Goal: Transaction & Acquisition: Obtain resource

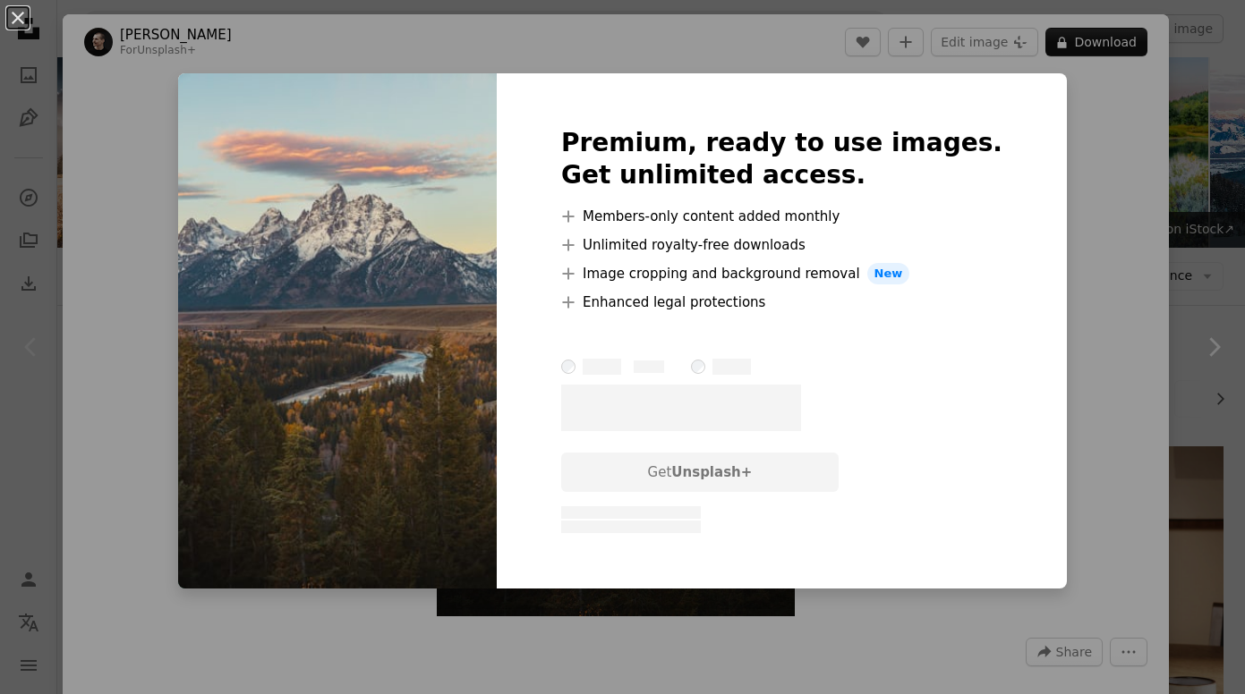
scroll to position [456, 0]
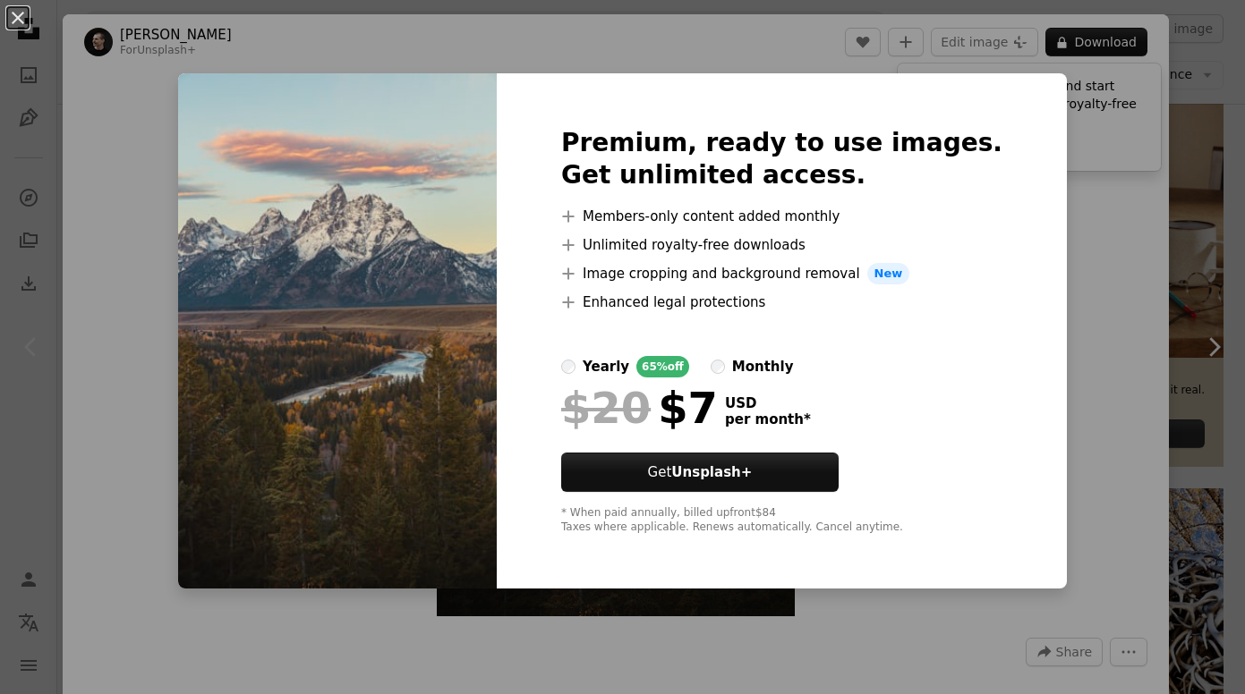
click at [1179, 356] on div "An X shape Premium, ready to use images. Get unlimited access. A plus sign Memb…" at bounding box center [622, 347] width 1245 height 694
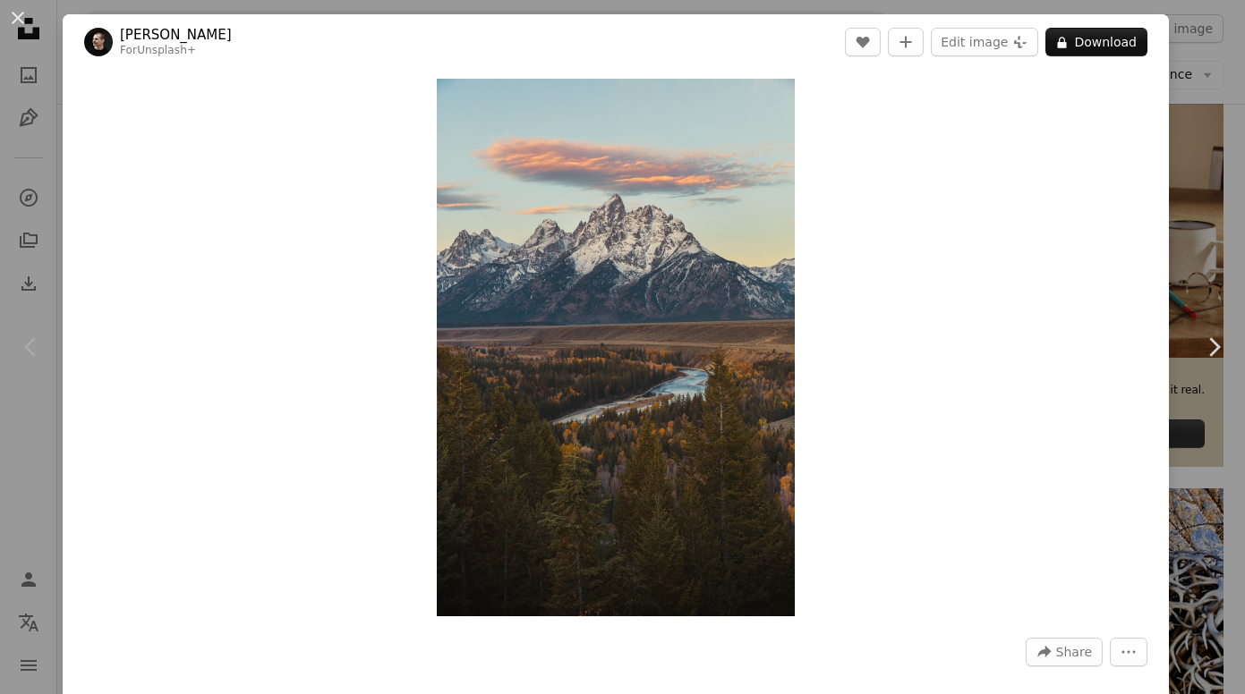
click at [1219, 115] on div "An X shape Chevron left Chevron right [PERSON_NAME] For Unsplash+ A heart A plu…" at bounding box center [622, 347] width 1245 height 694
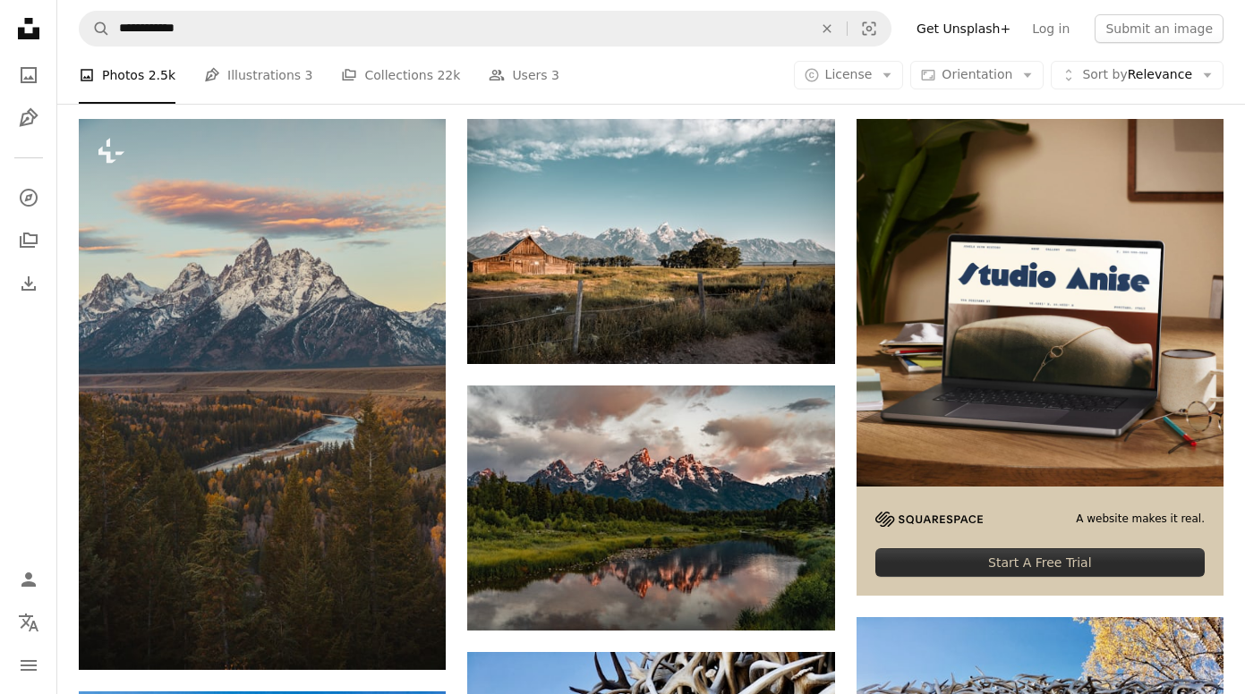
scroll to position [262, 0]
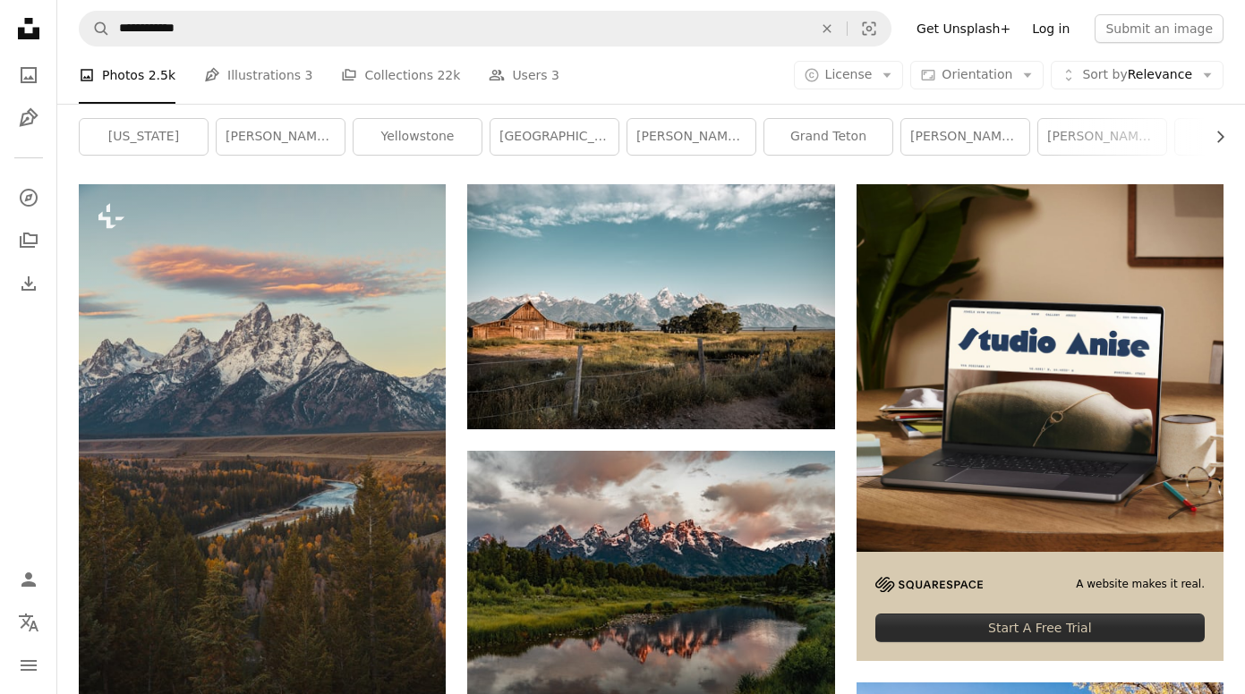
click at [1049, 35] on link "Log in" at bounding box center [1050, 28] width 59 height 29
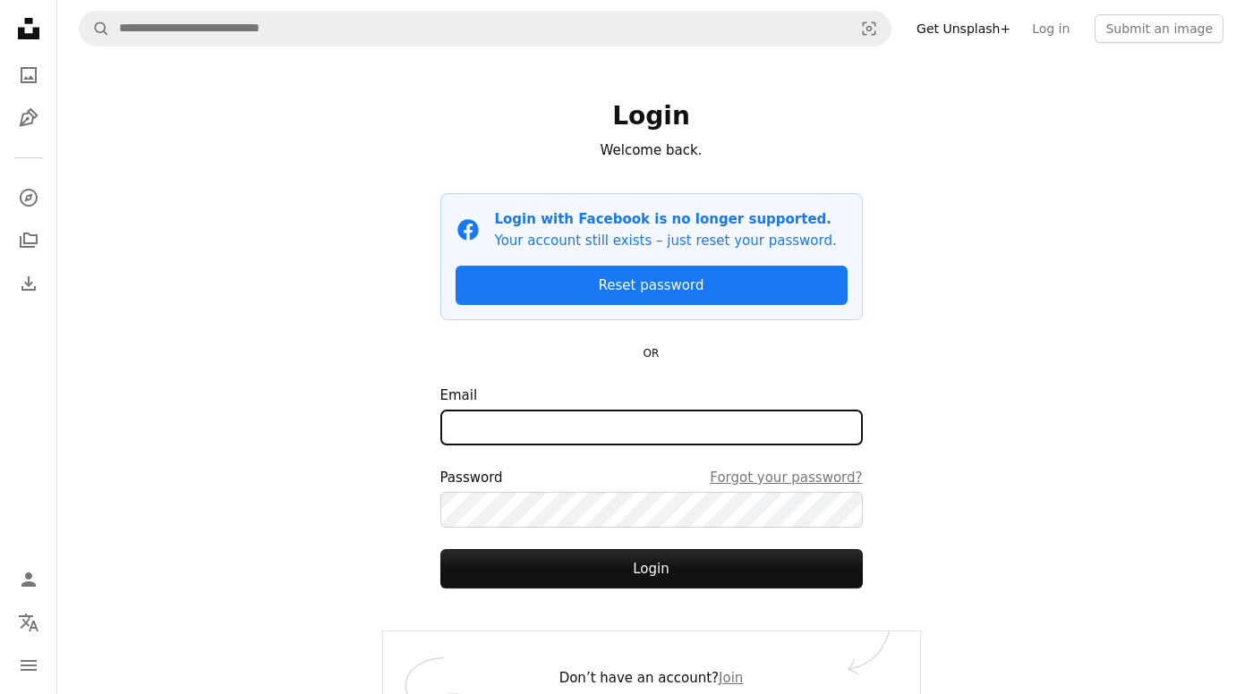
click at [589, 426] on input "Email" at bounding box center [651, 428] width 422 height 36
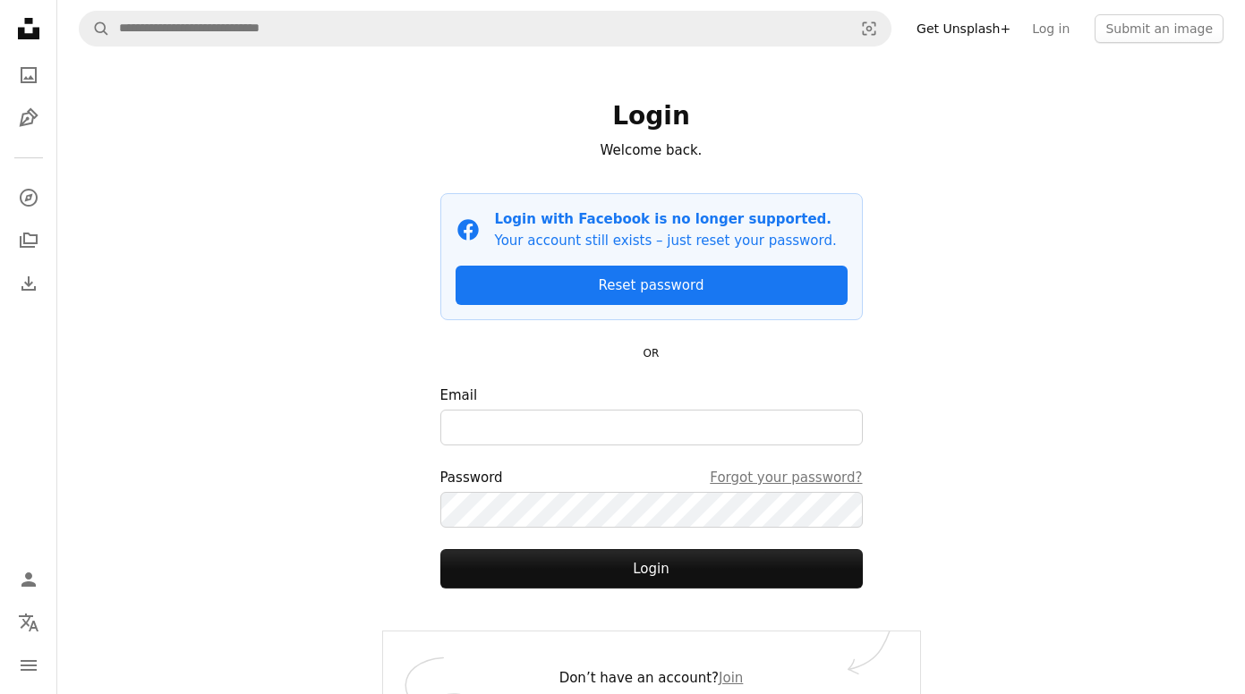
type input "**********"
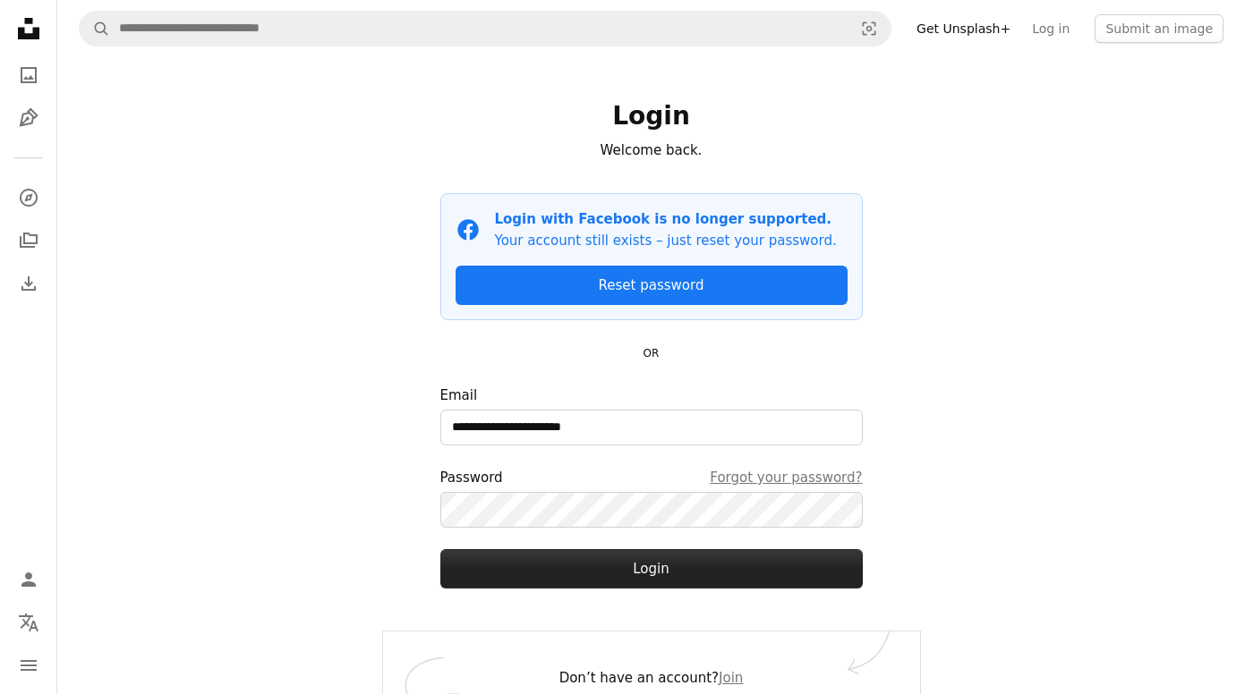
click at [670, 578] on button "Login" at bounding box center [651, 568] width 422 height 39
